Goal: Transaction & Acquisition: Obtain resource

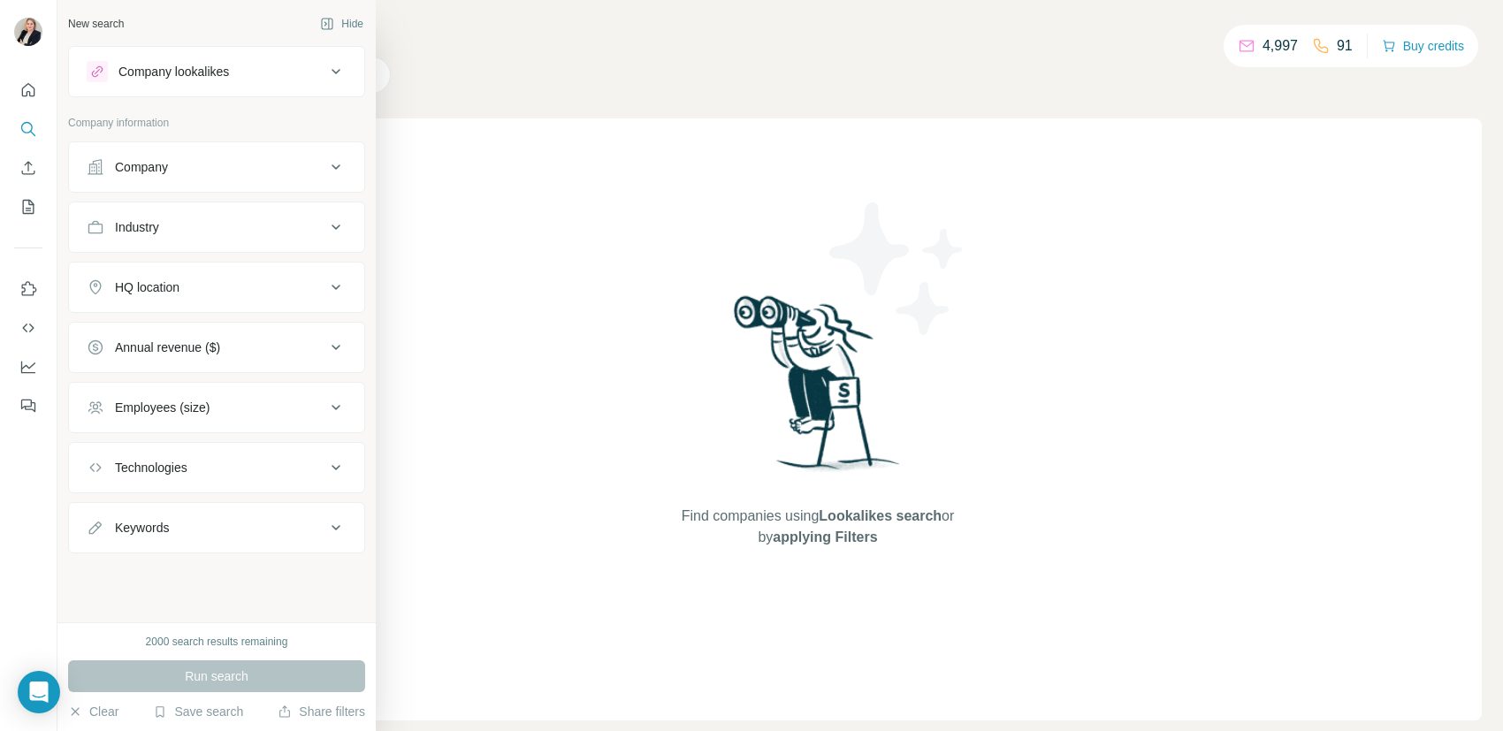
click at [336, 164] on icon at bounding box center [335, 167] width 21 height 21
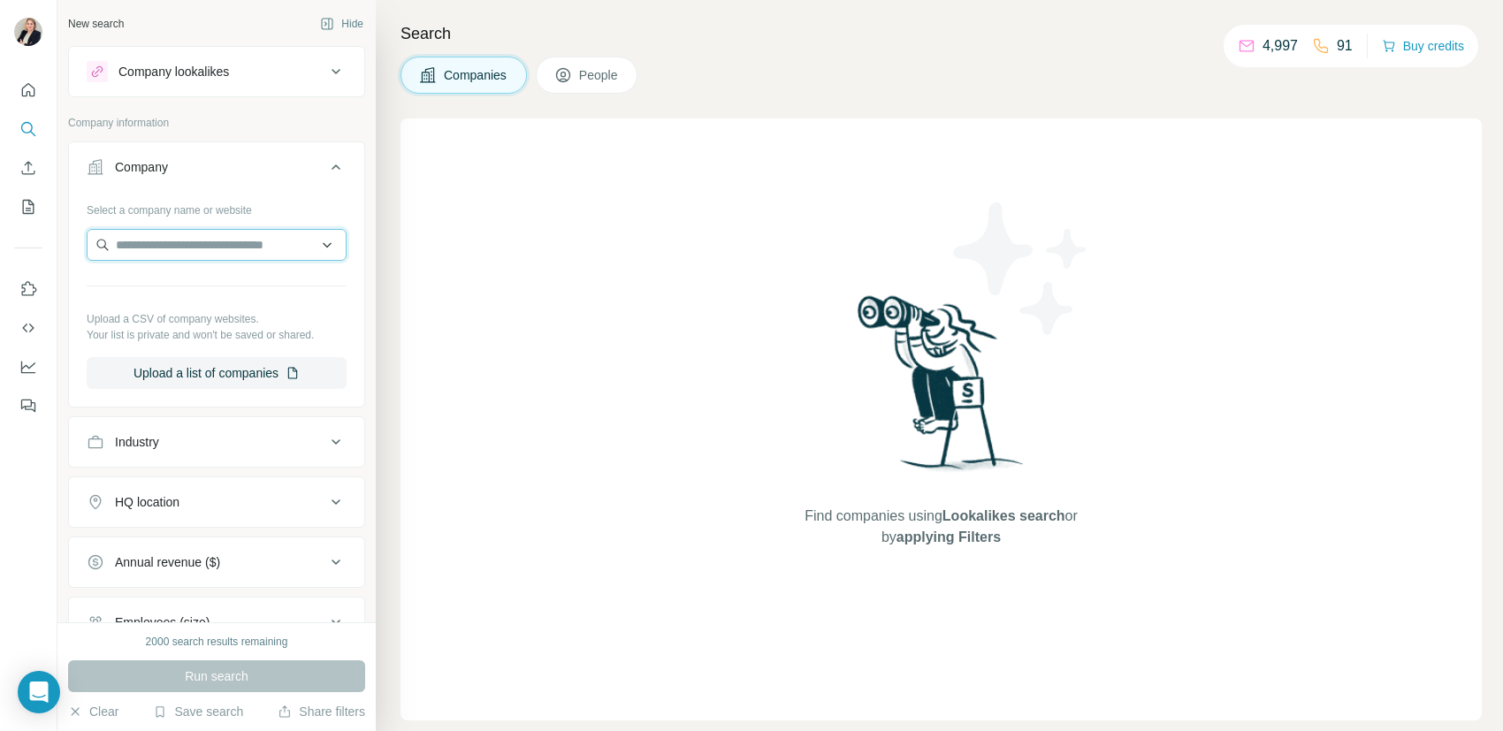
click at [210, 246] on input "text" at bounding box center [217, 245] width 260 height 32
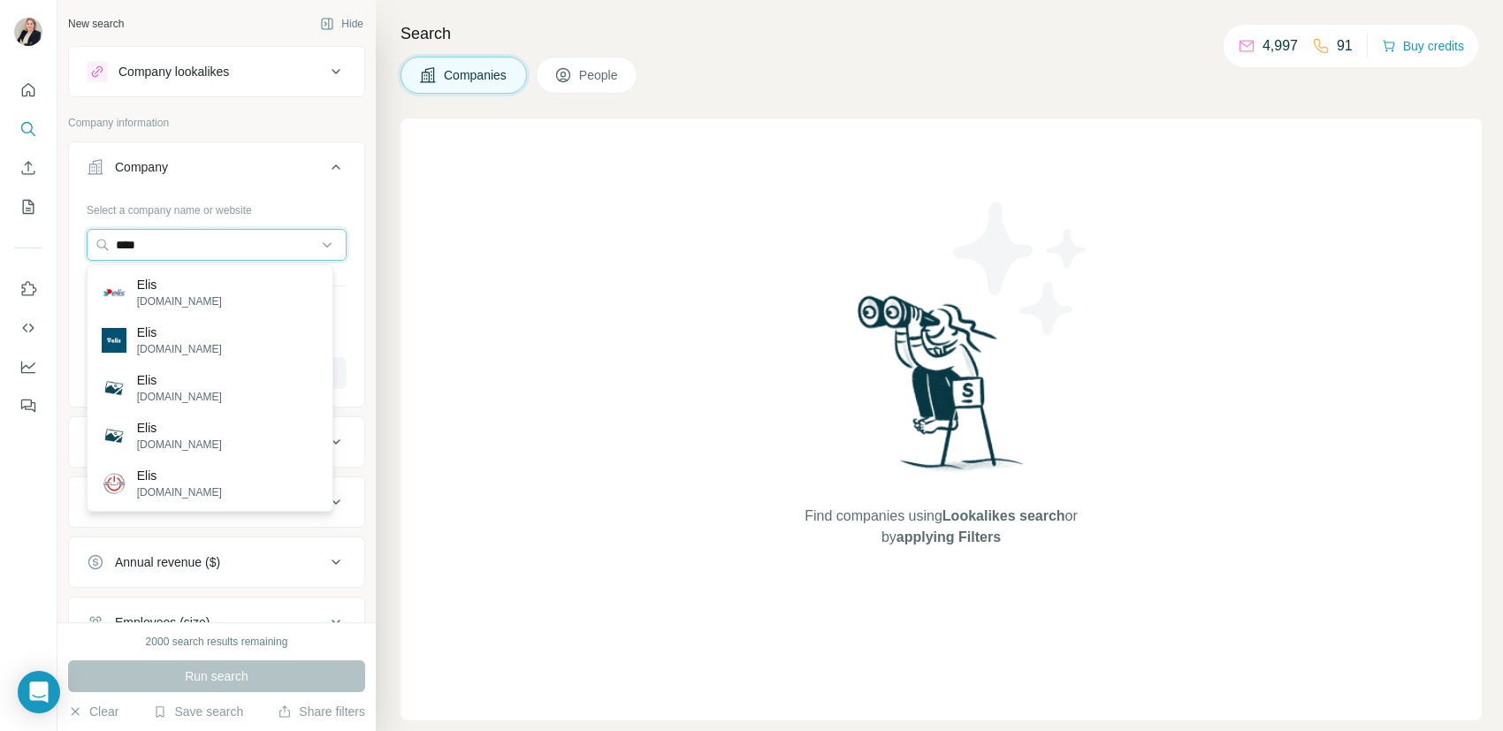
type input "****"
click at [134, 292] on div "Elis elis.com" at bounding box center [162, 293] width 120 height 34
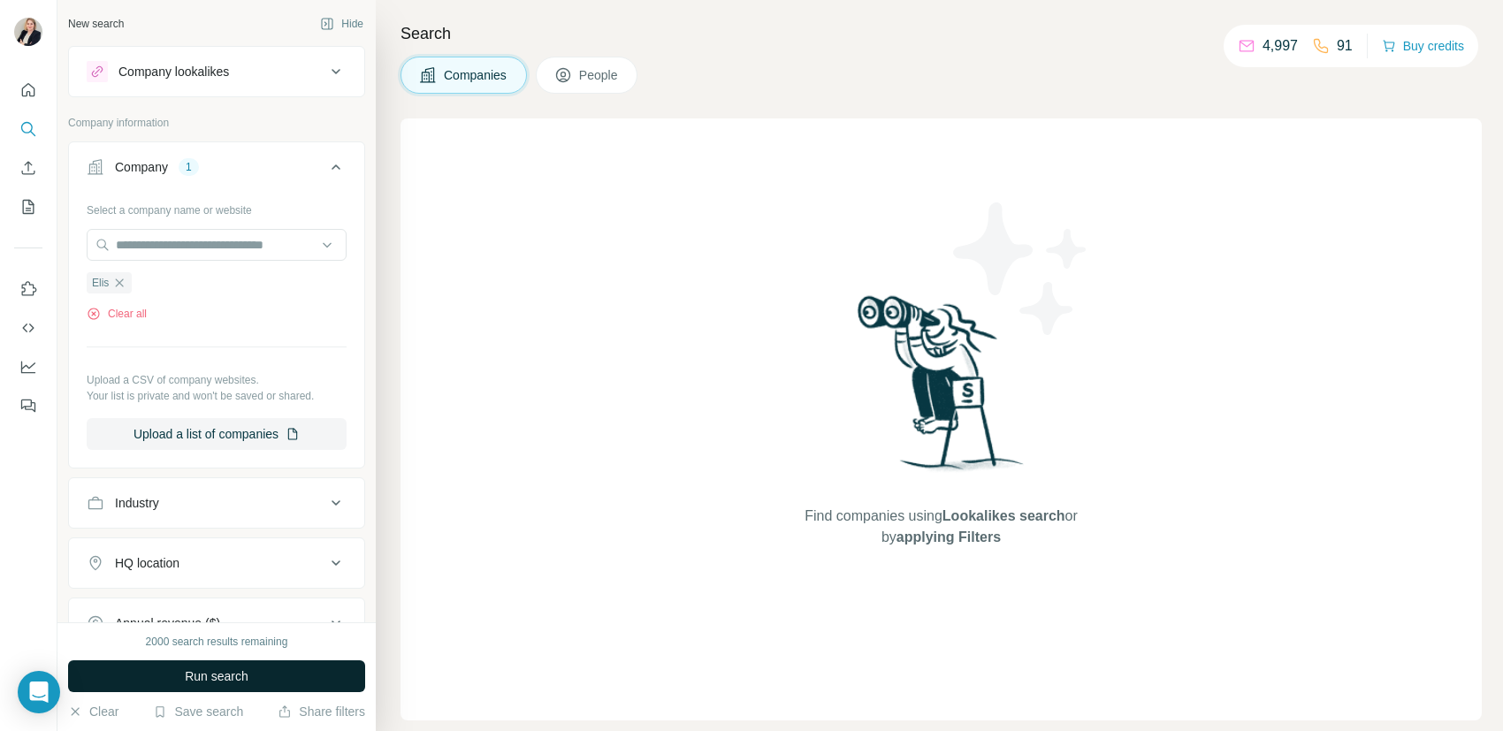
click at [218, 684] on span "Run search" at bounding box center [217, 677] width 64 height 18
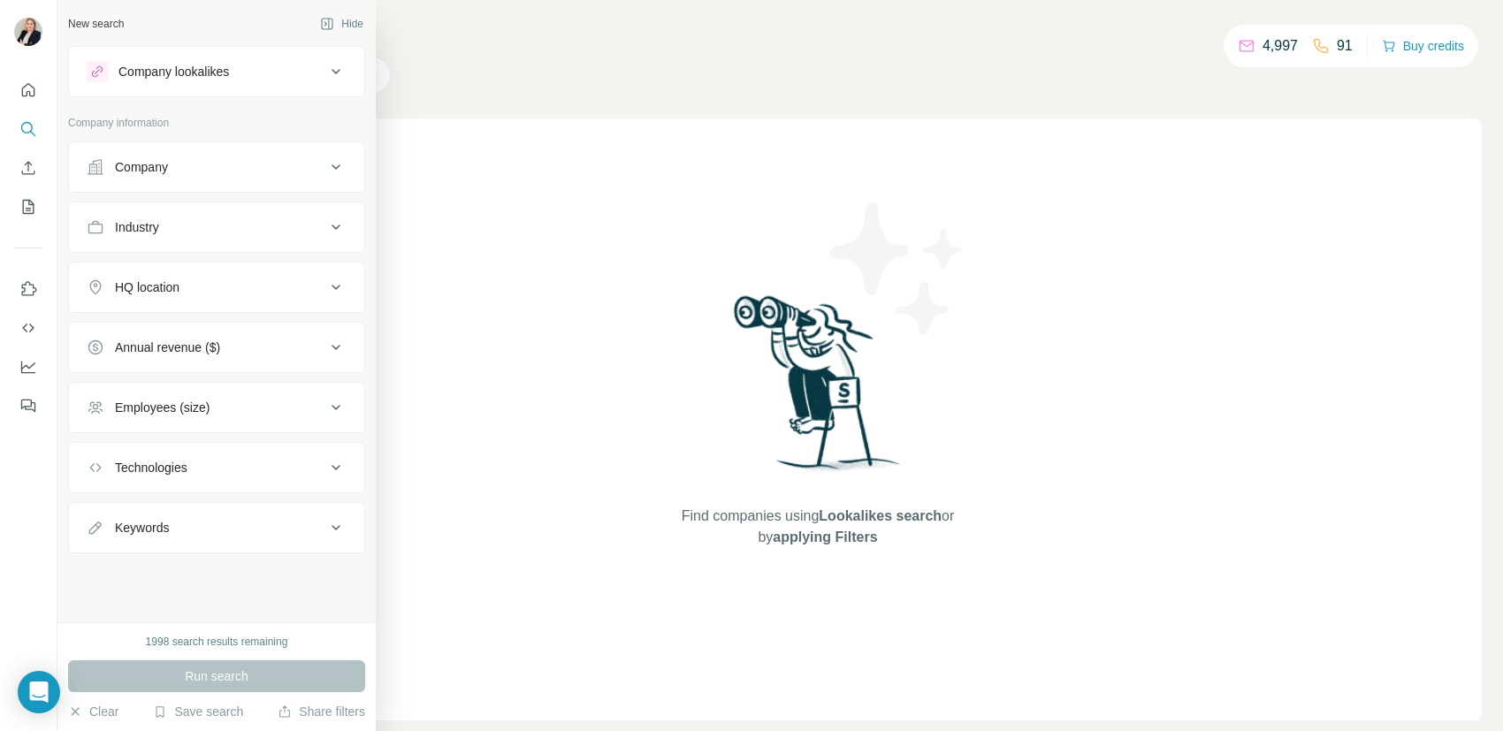
click at [336, 166] on icon at bounding box center [335, 167] width 21 height 21
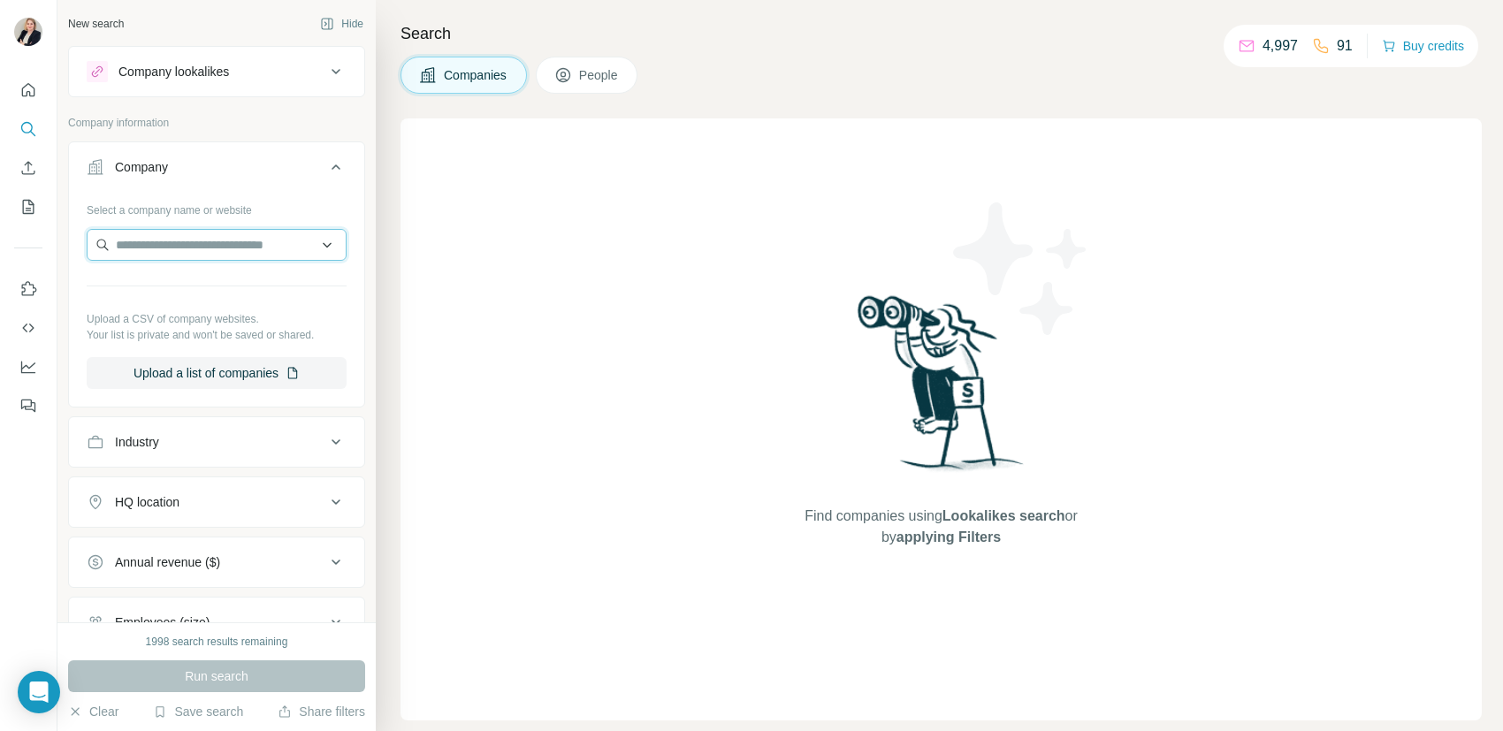
click at [195, 245] on input "text" at bounding box center [217, 245] width 260 height 32
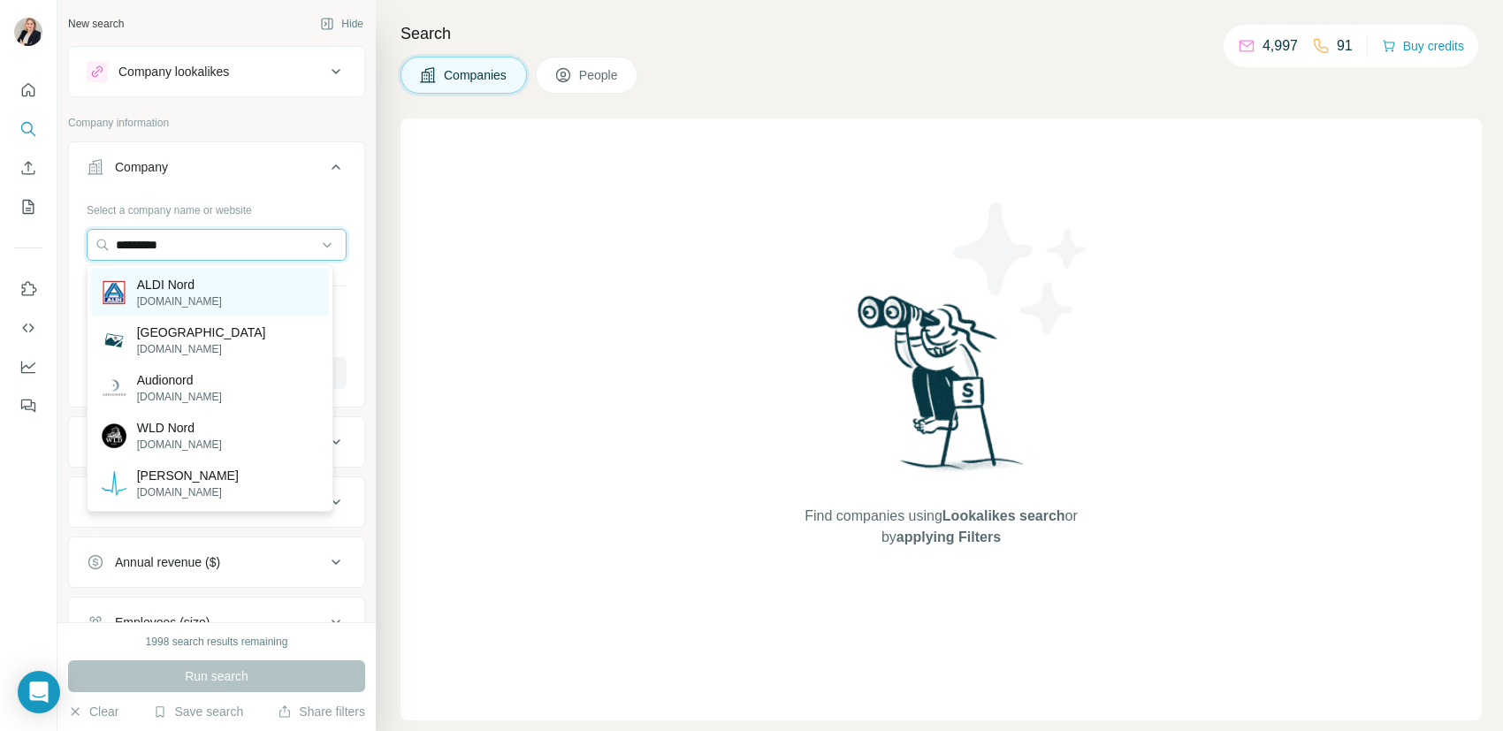
type input "*********"
click at [168, 291] on p "ALDI Nord" at bounding box center [179, 285] width 85 height 18
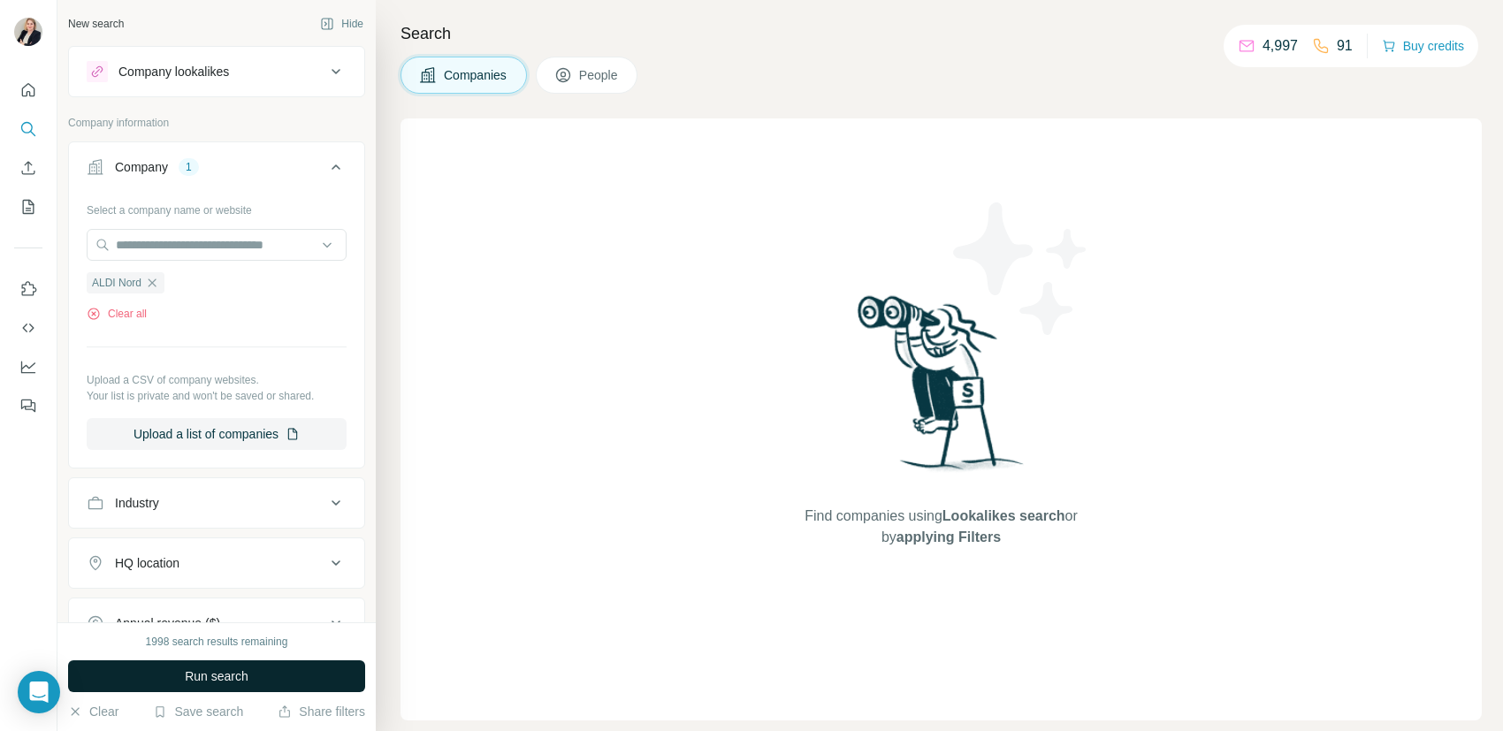
click at [187, 679] on span "Run search" at bounding box center [217, 677] width 64 height 18
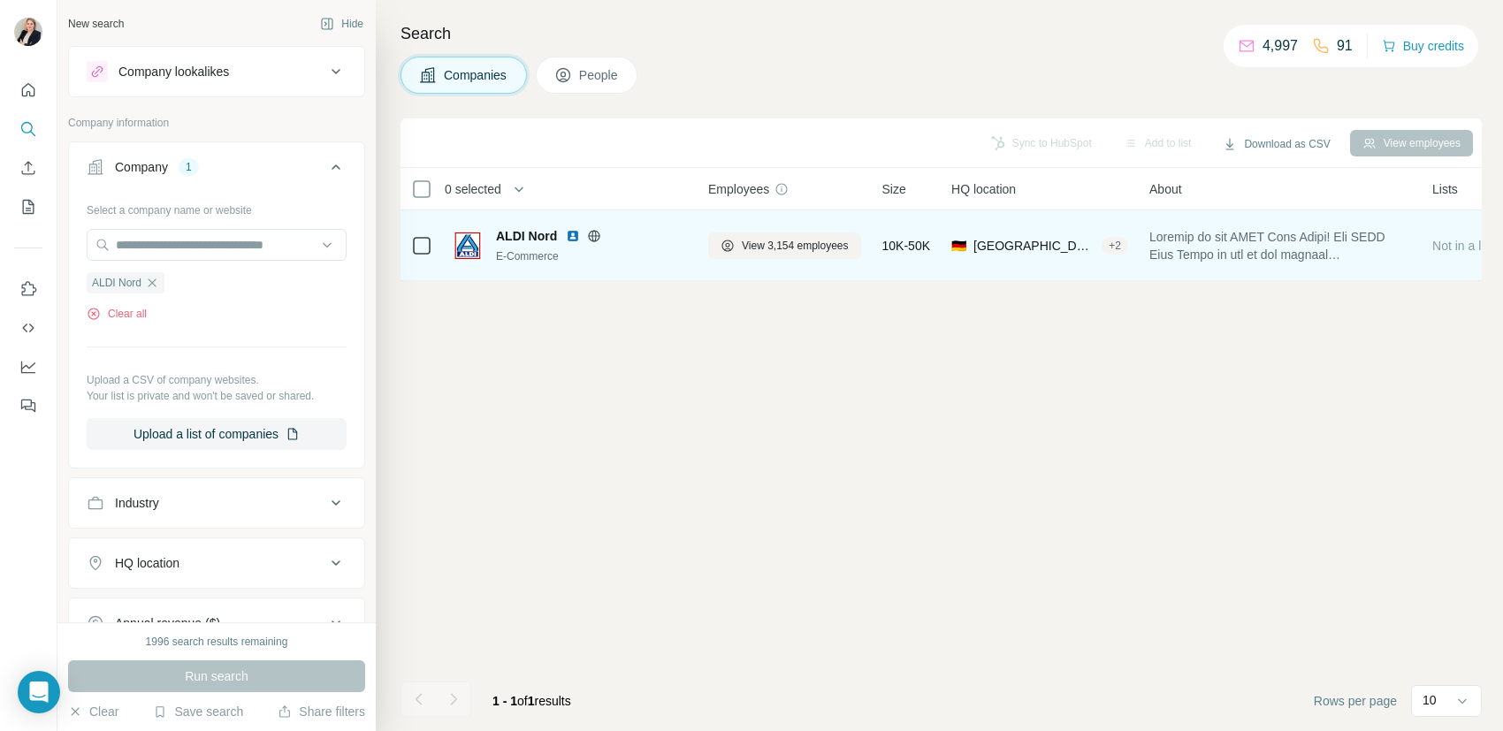
click at [574, 233] on img at bounding box center [573, 236] width 14 height 14
click at [808, 241] on span "View 3,154 employees" at bounding box center [795, 246] width 107 height 16
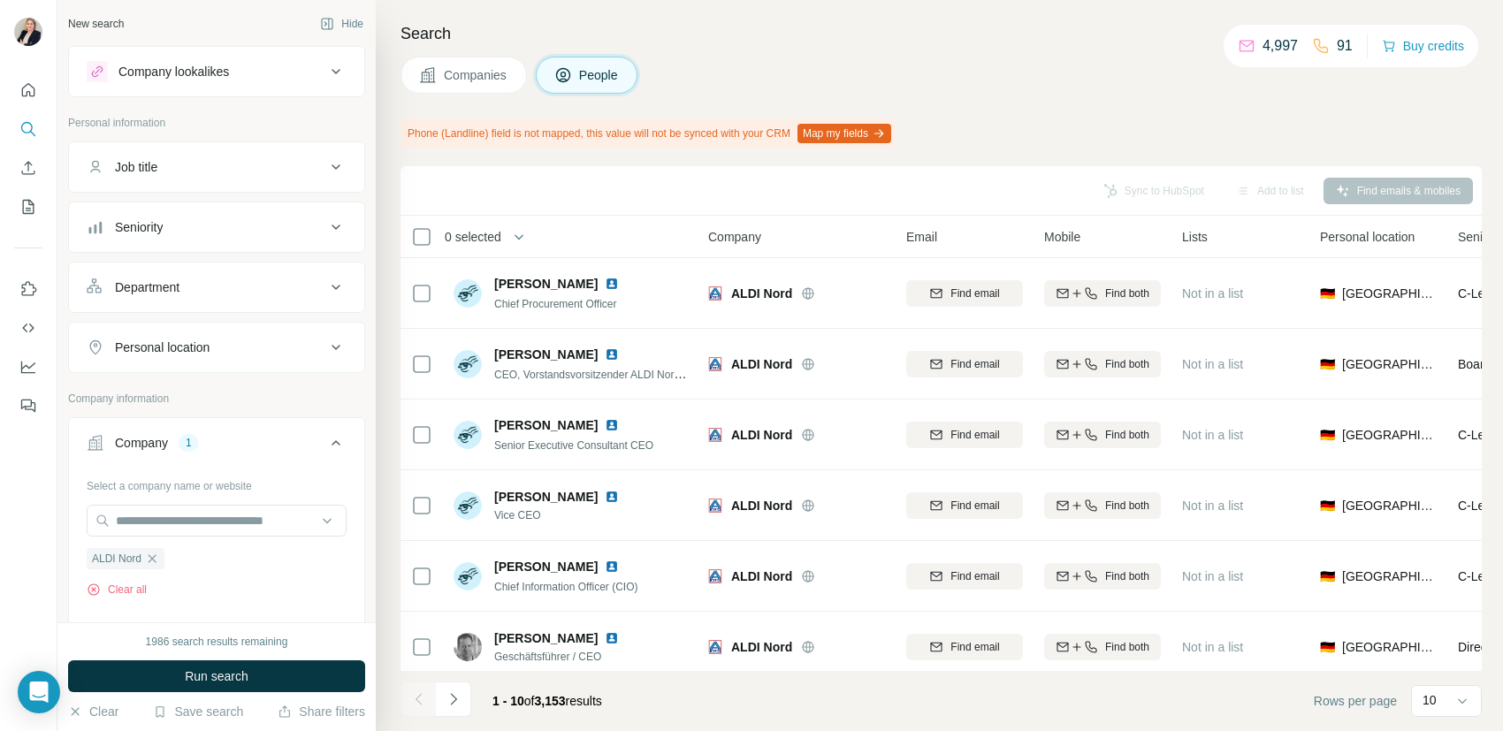
click at [325, 169] on icon at bounding box center [335, 167] width 21 height 21
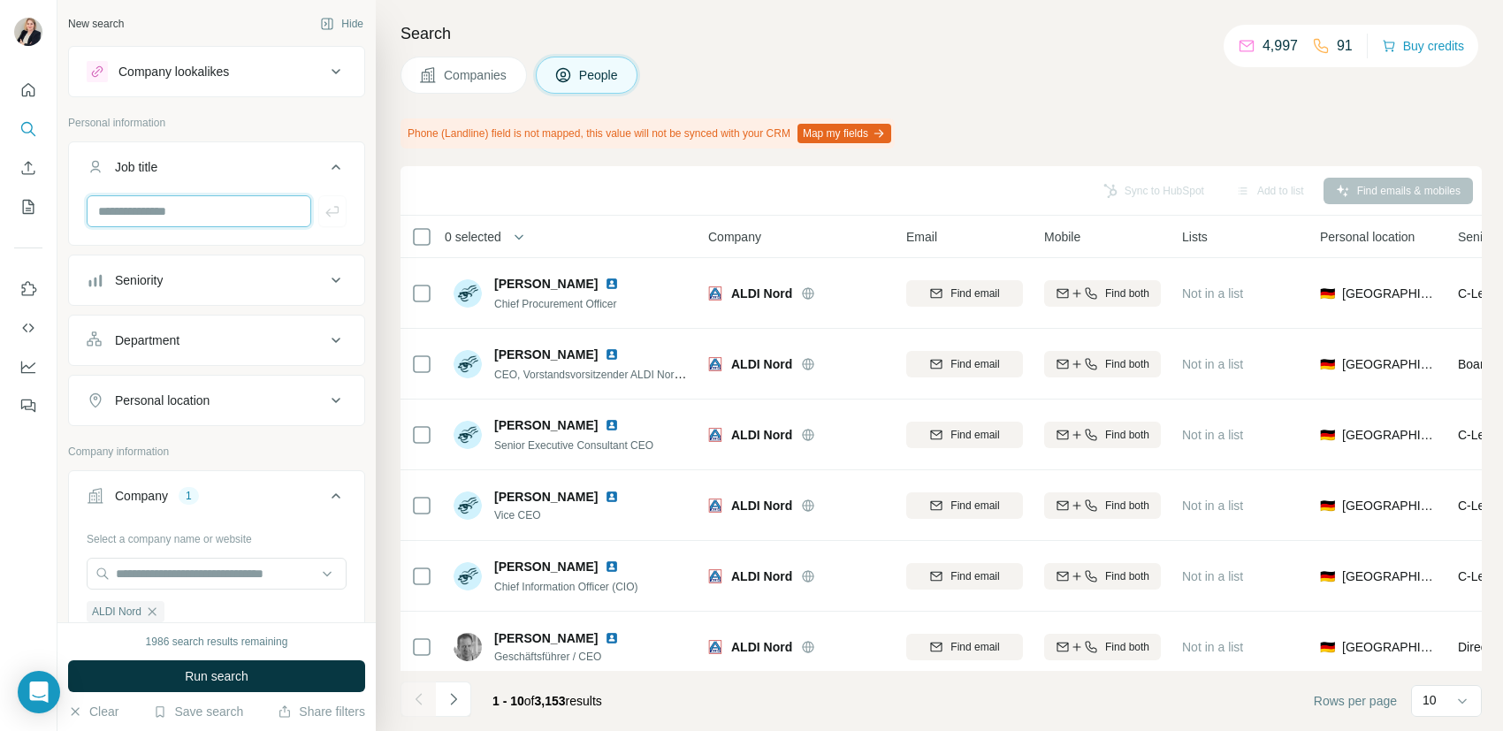
click at [210, 210] on input "text" at bounding box center [199, 211] width 225 height 32
type input "********"
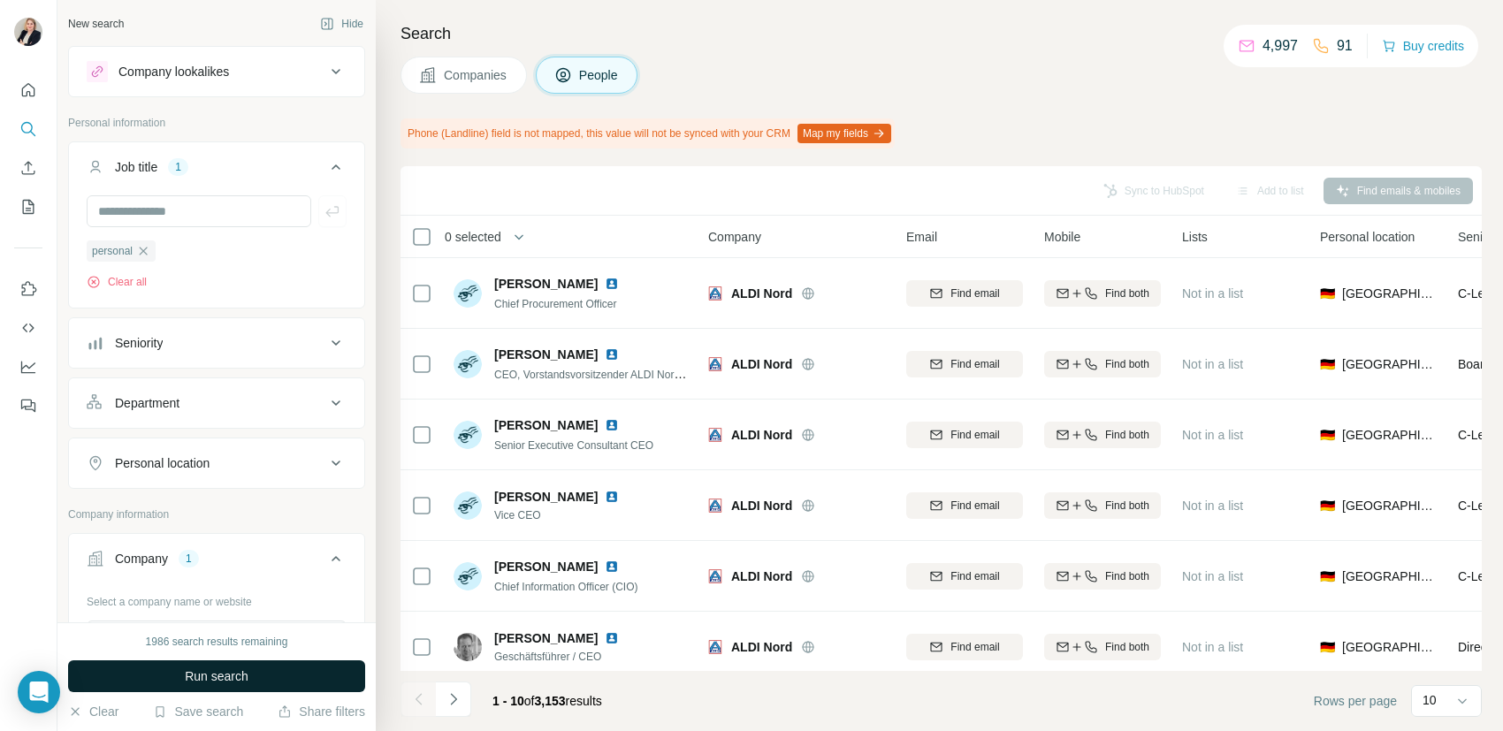
click at [156, 680] on button "Run search" at bounding box center [216, 677] width 297 height 32
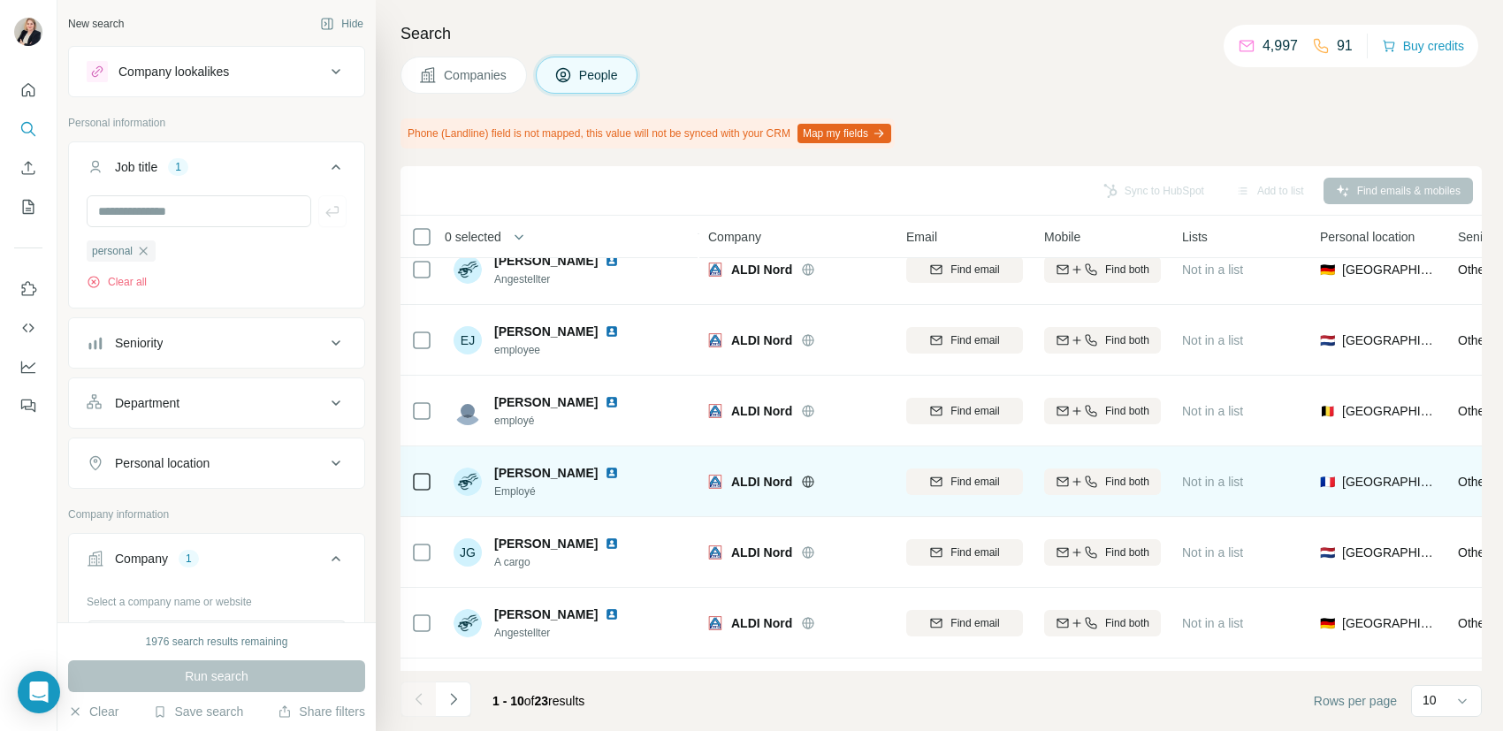
scroll to position [302, 0]
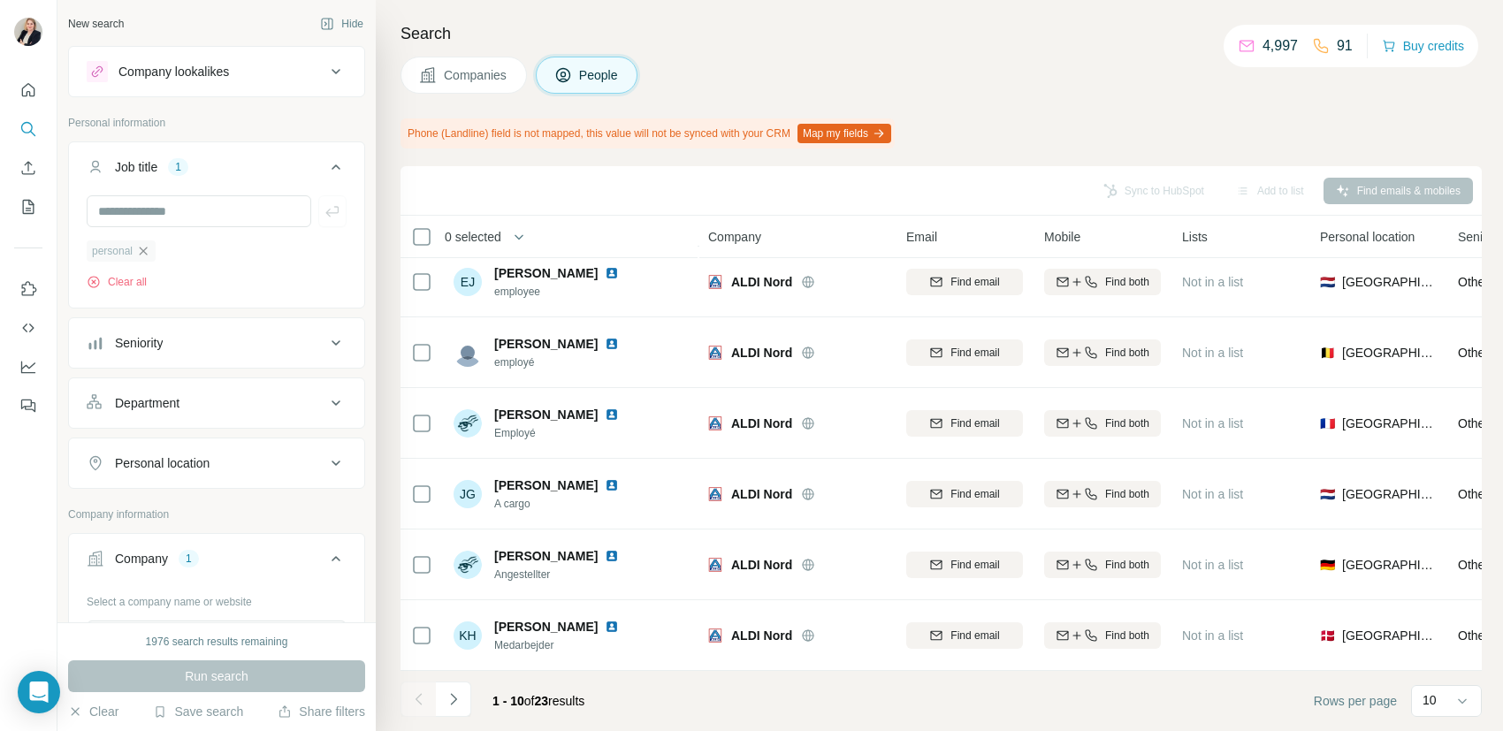
click at [145, 249] on icon "button" at bounding box center [143, 251] width 14 height 14
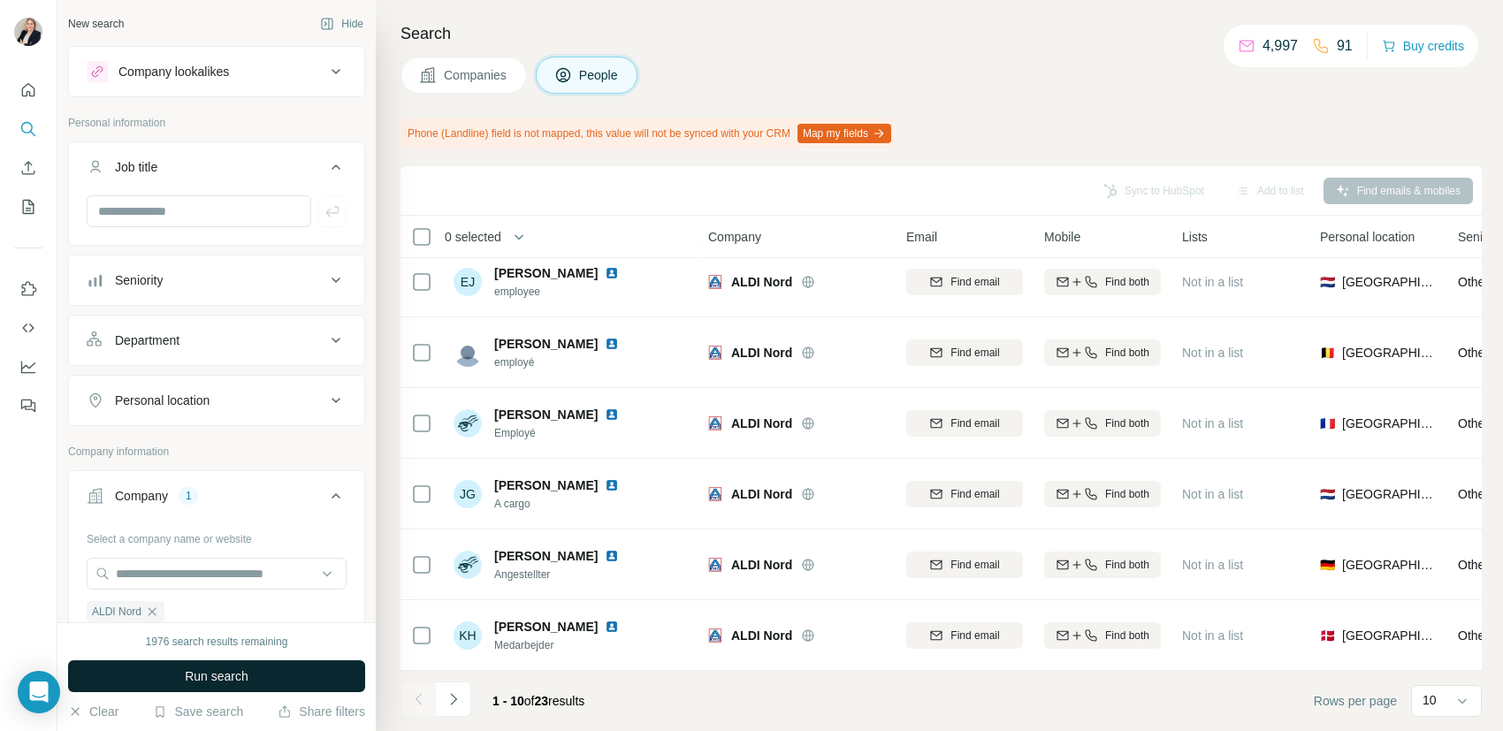
click at [247, 679] on span "Run search" at bounding box center [217, 677] width 64 height 18
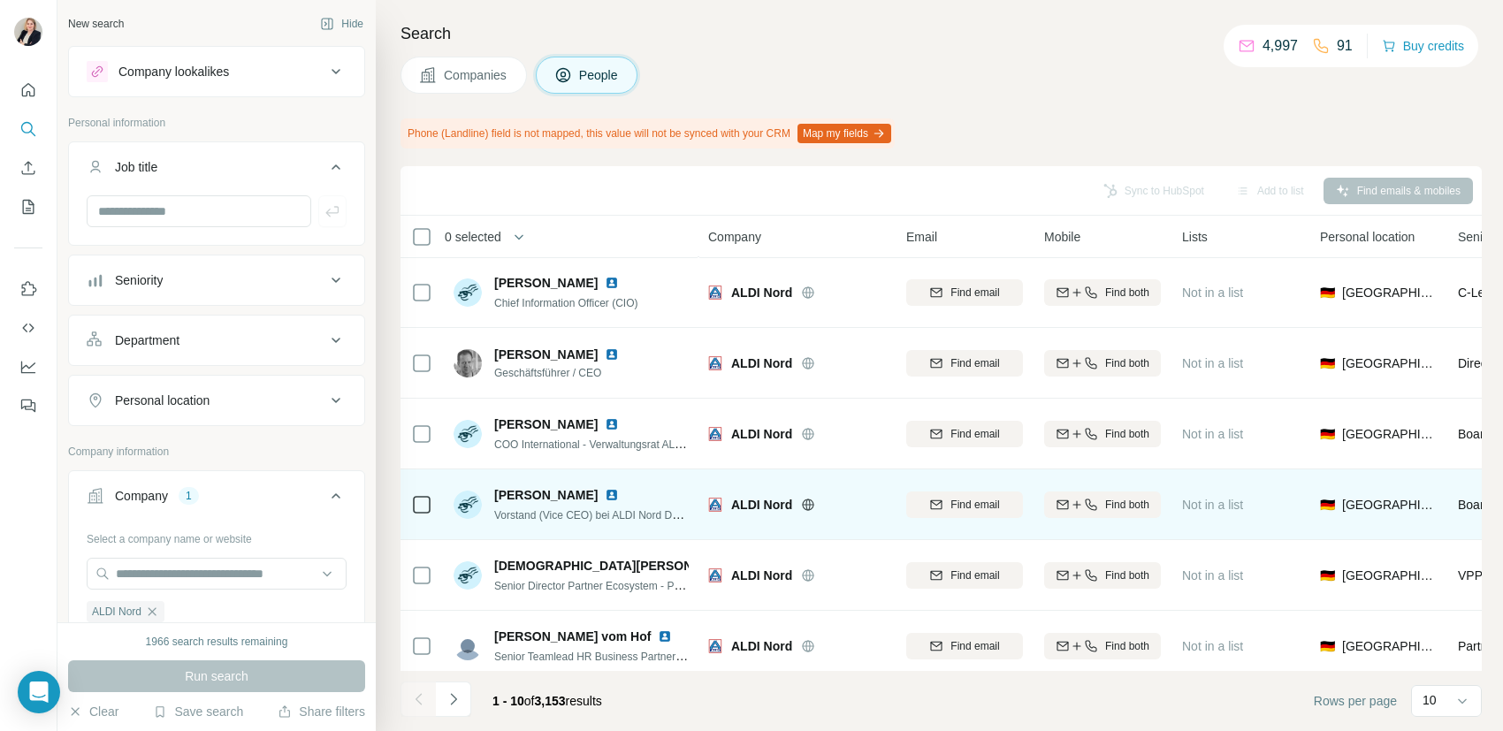
scroll to position [302, 0]
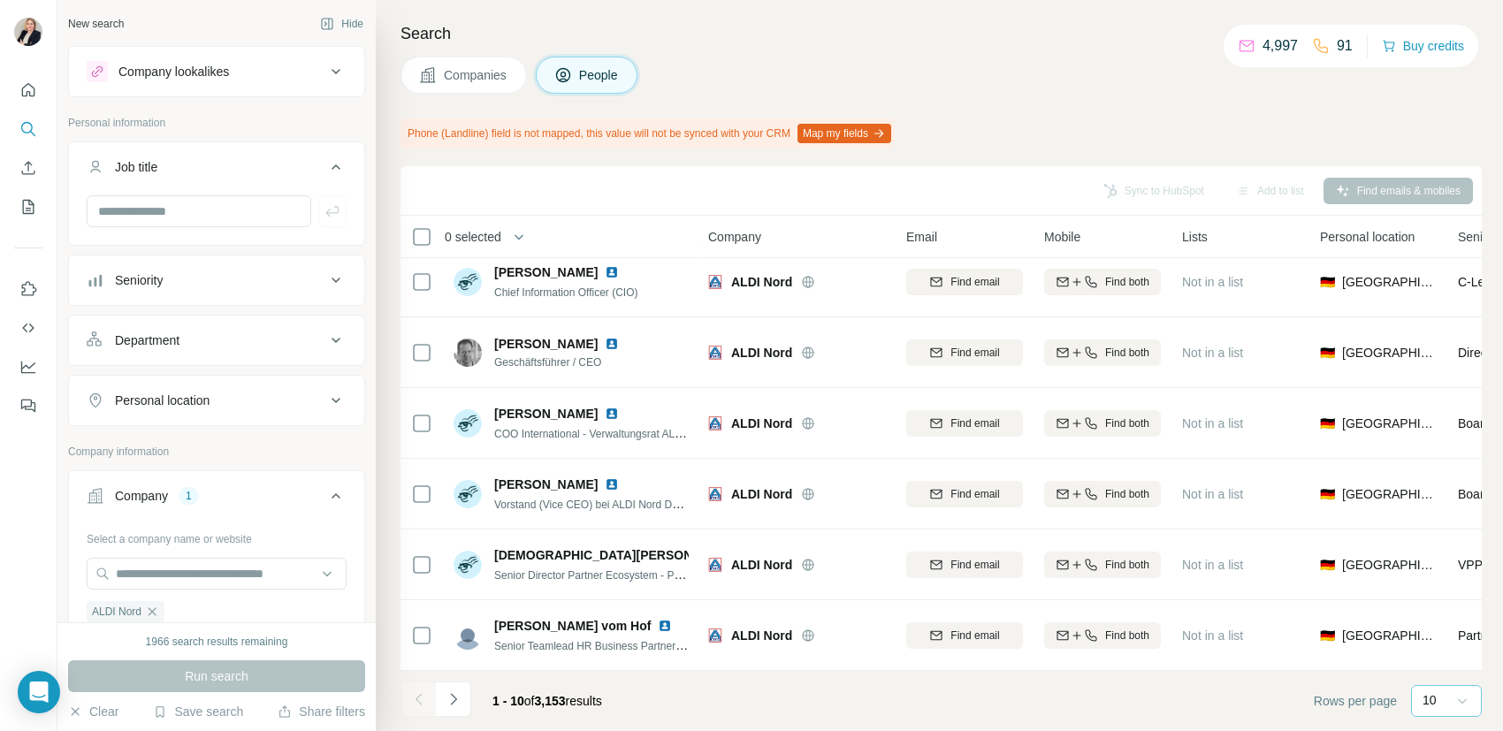
click at [1465, 705] on icon at bounding box center [1463, 701] width 18 height 18
click at [1450, 564] on div "60" at bounding box center [1446, 566] width 41 height 18
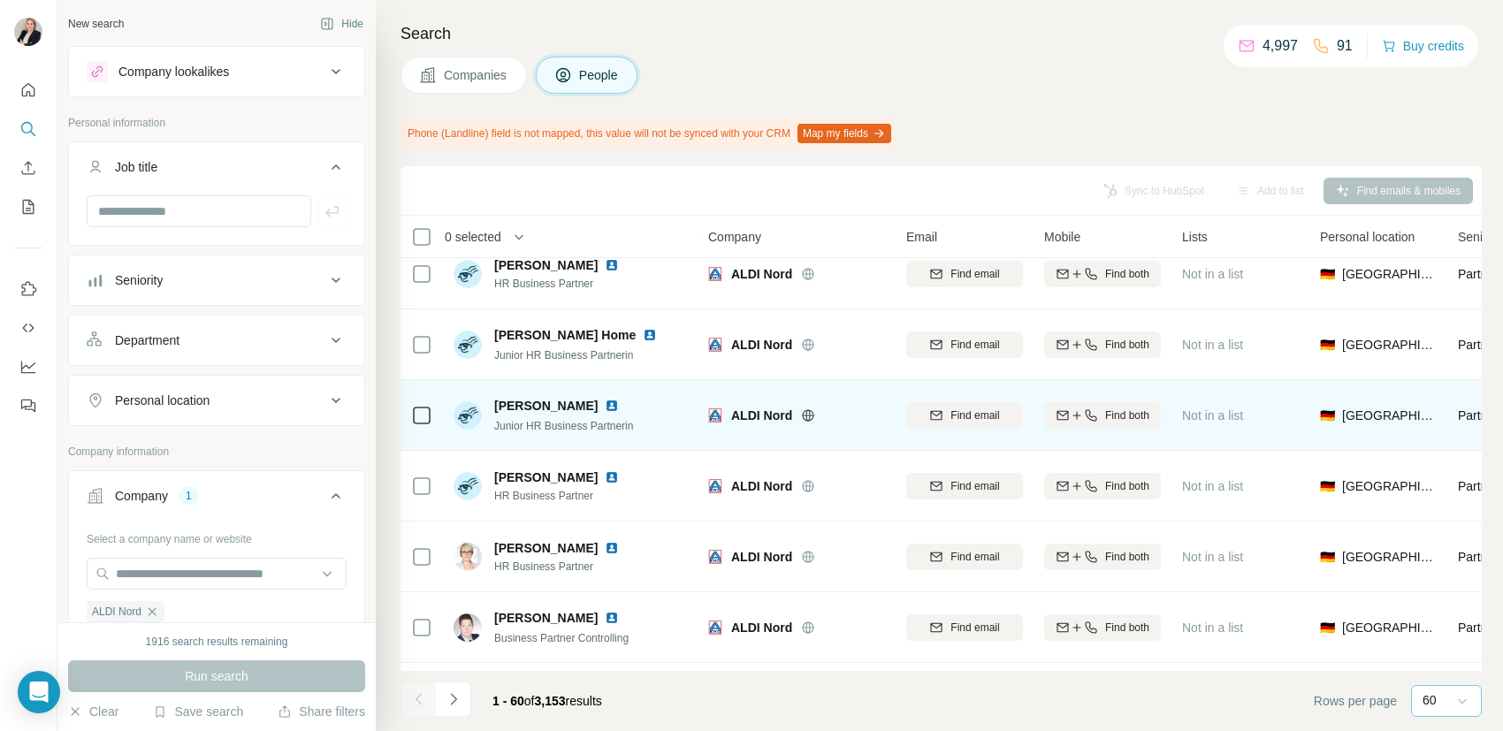
scroll to position [2512, 0]
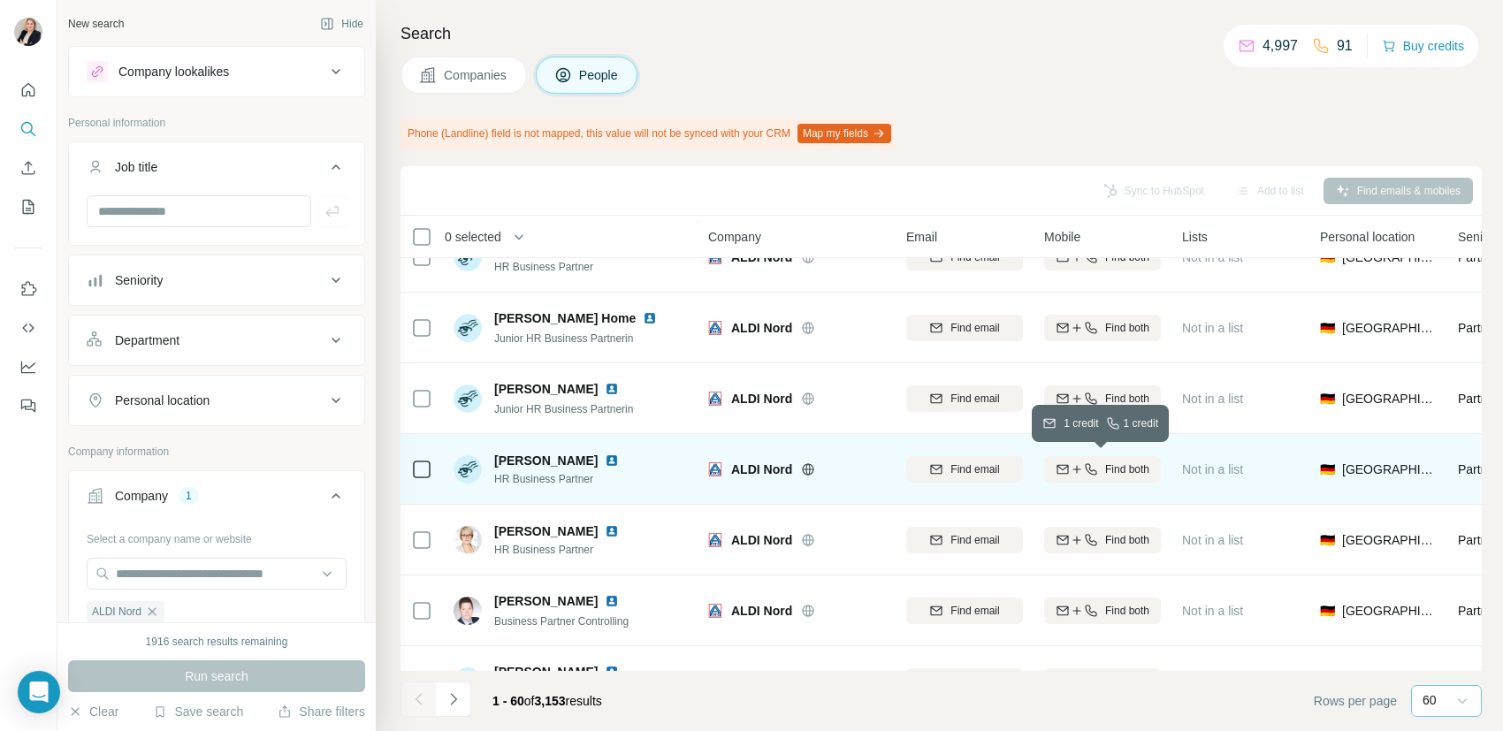
click at [1105, 469] on span "Find both" at bounding box center [1127, 470] width 44 height 16
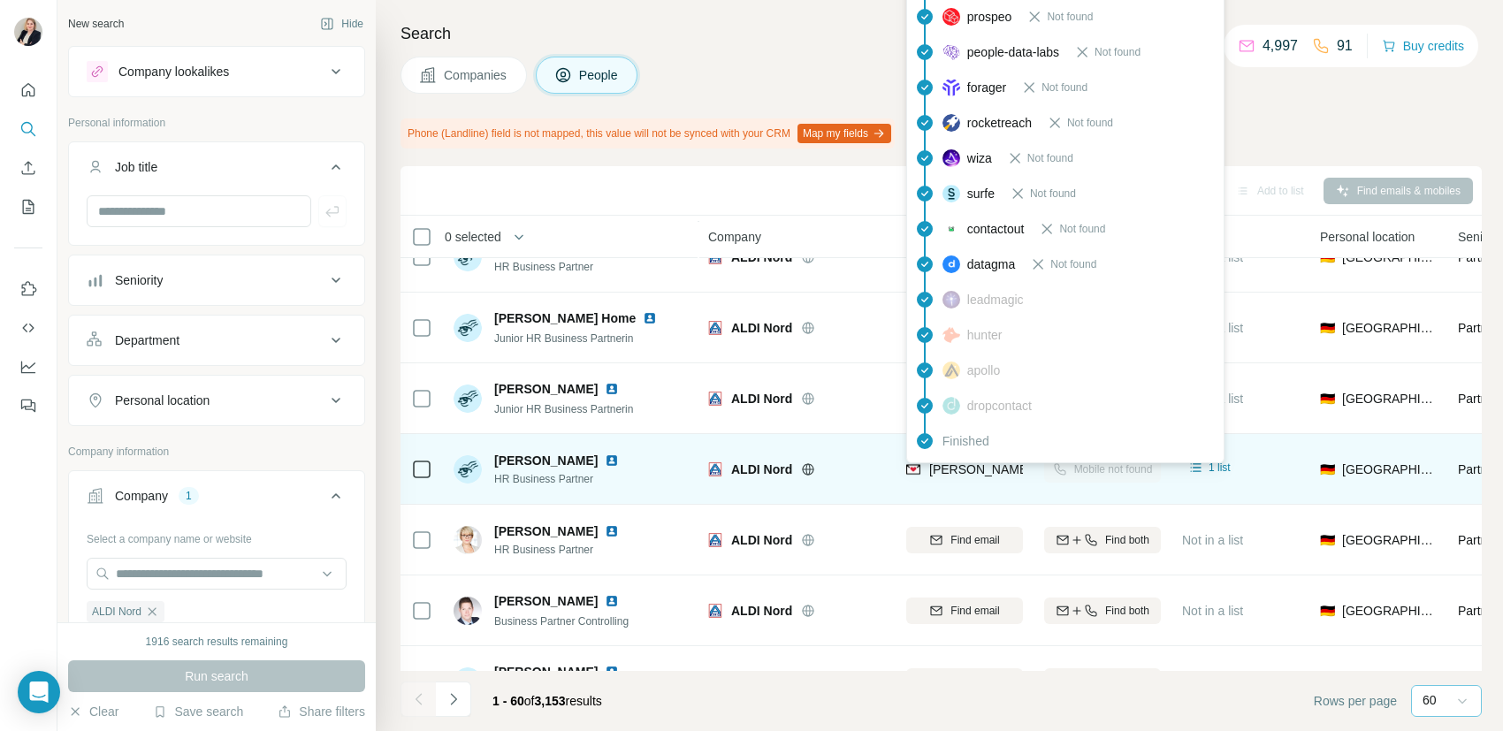
click at [942, 470] on span "[PERSON_NAME][EMAIL_ADDRESS][PERSON_NAME][DOMAIN_NAME]" at bounding box center [1136, 469] width 414 height 14
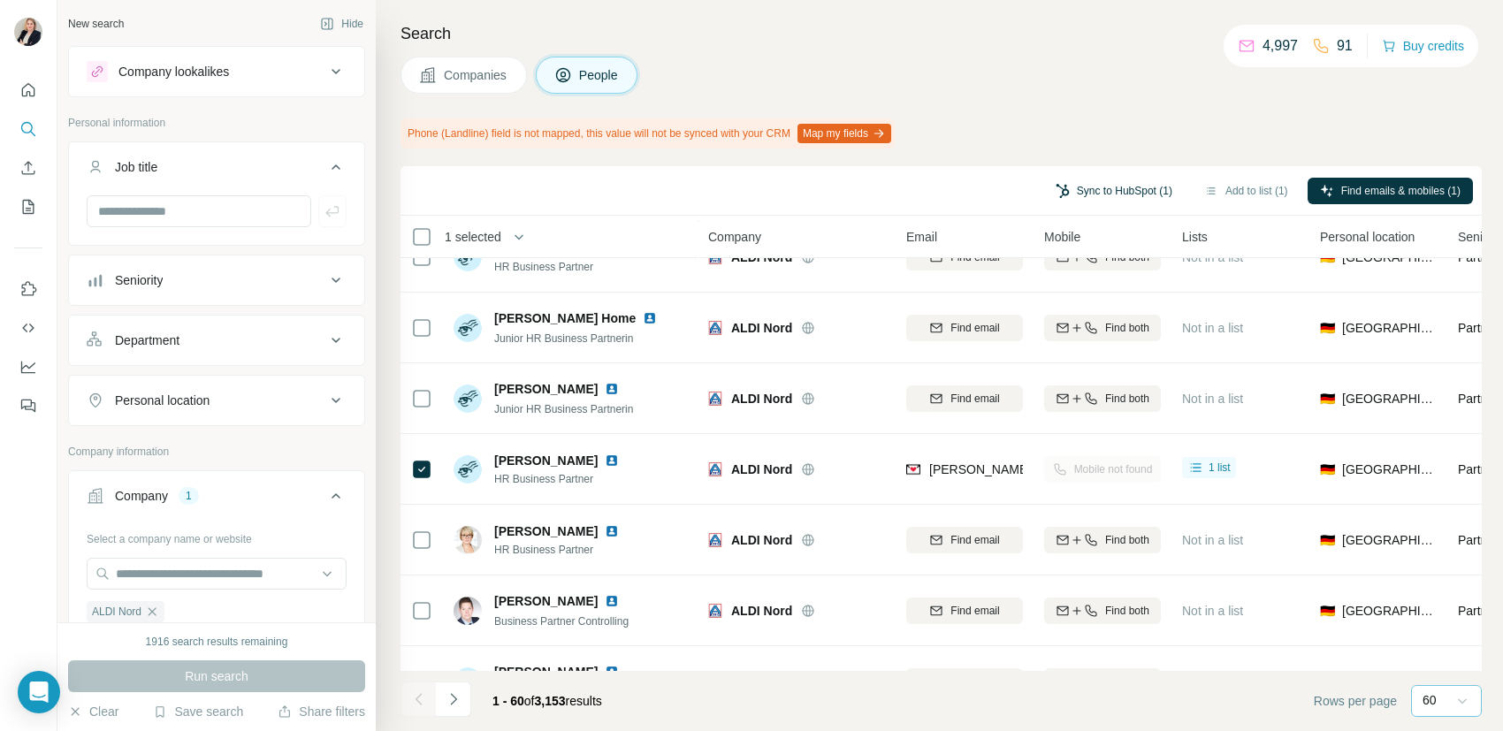
click at [1111, 188] on button "Sync to HubSpot (1)" at bounding box center [1113, 191] width 141 height 27
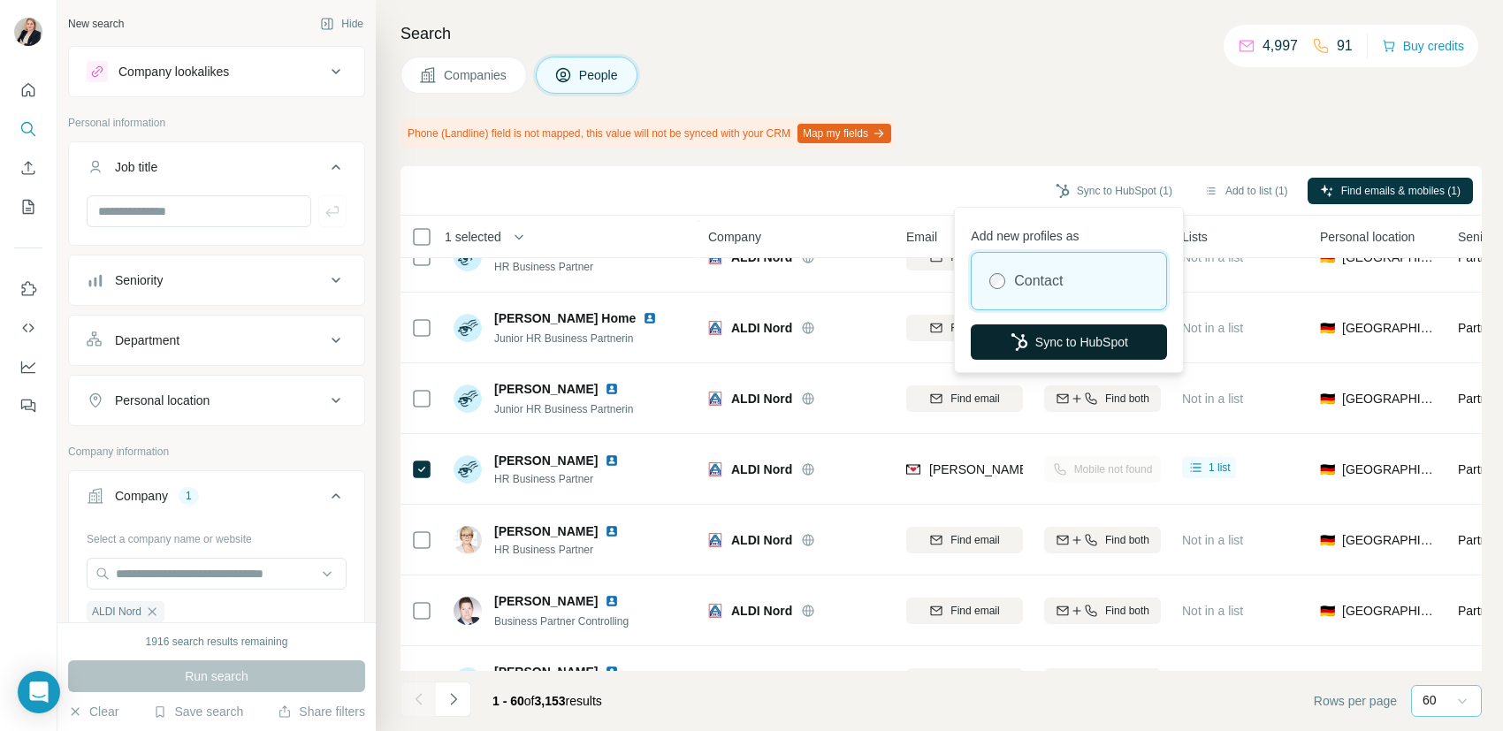
click at [1064, 341] on button "Sync to HubSpot" at bounding box center [1069, 342] width 196 height 35
